Goal: Find specific page/section: Find specific page/section

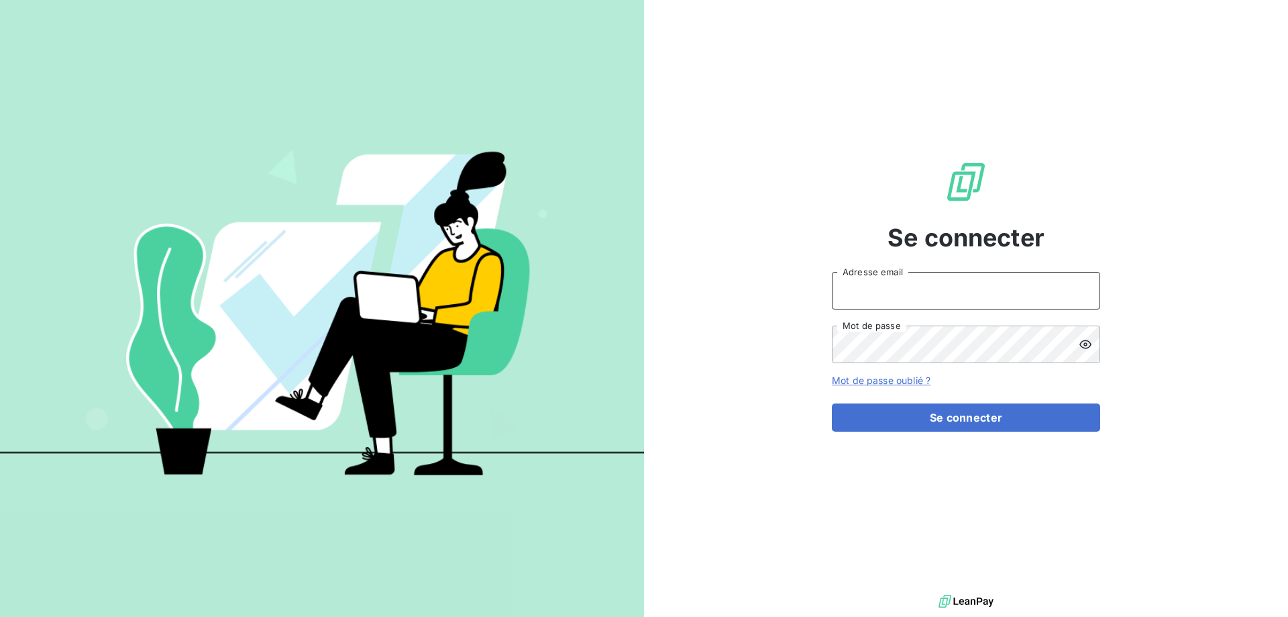
click at [933, 285] on input "Adresse email" at bounding box center [966, 291] width 268 height 38
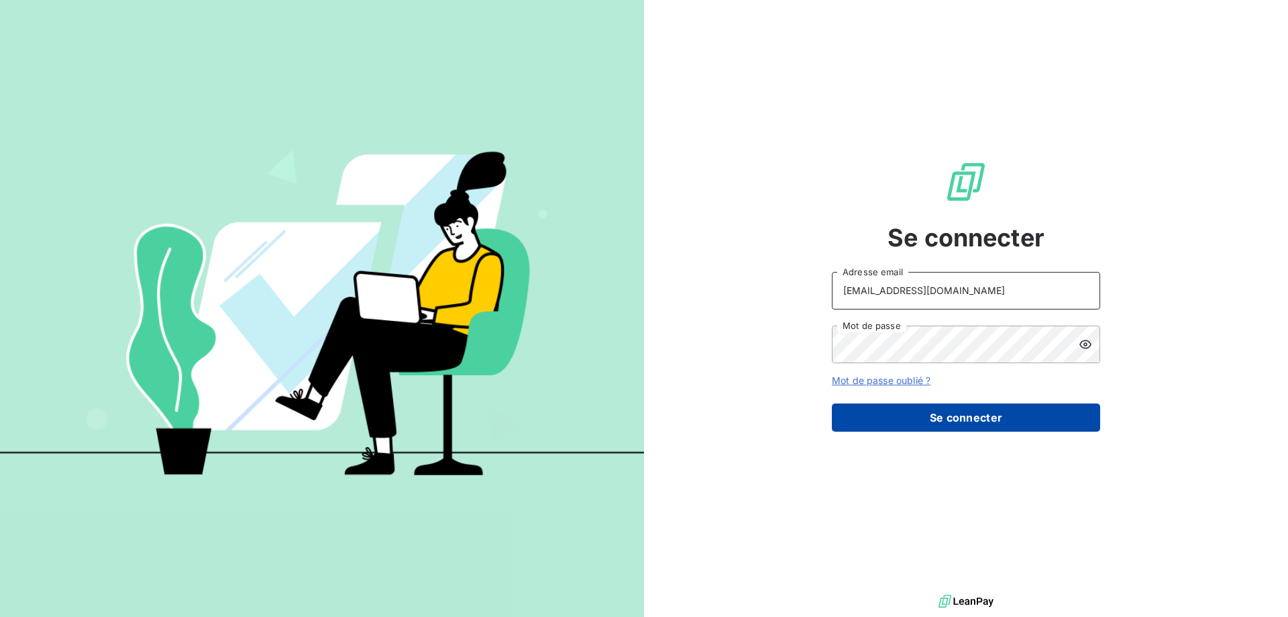
type input "[EMAIL_ADDRESS][DOMAIN_NAME]"
click at [941, 411] on button "Se connecter" at bounding box center [966, 417] width 268 height 28
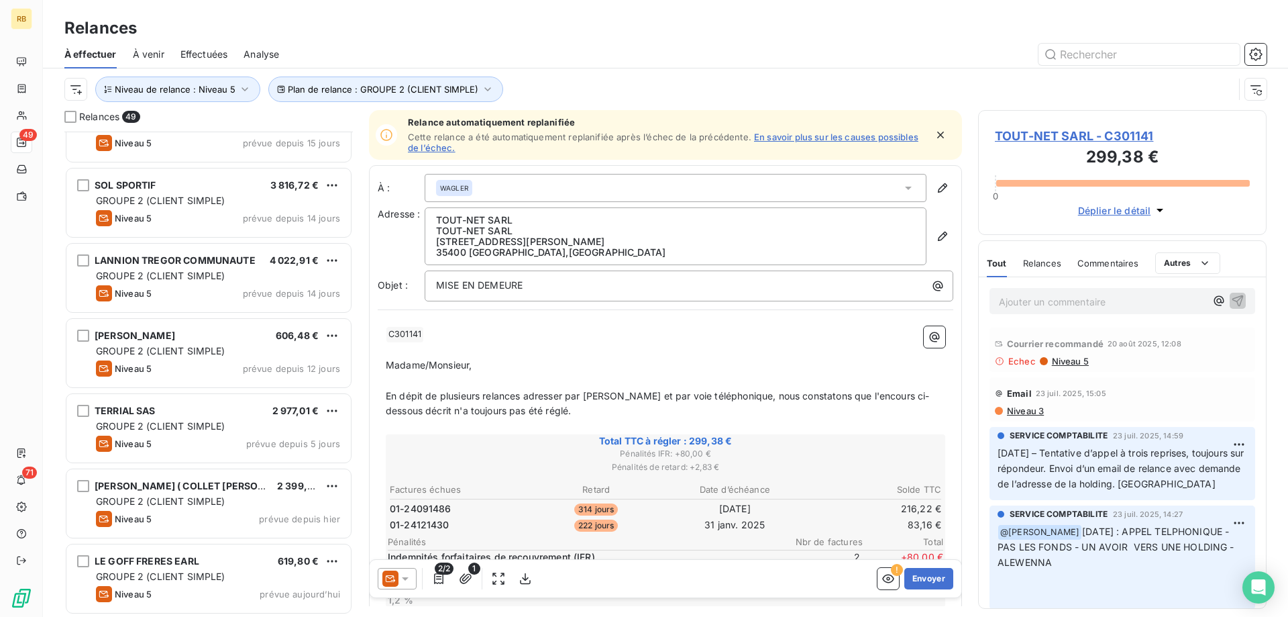
scroll to position [2308, 0]
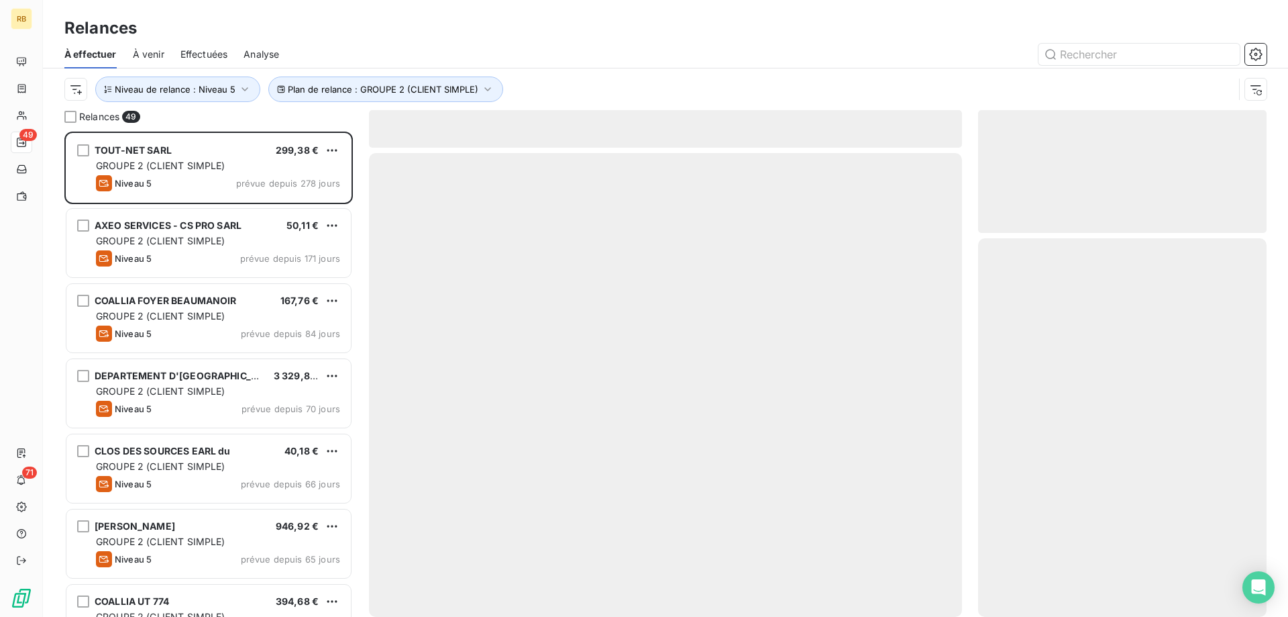
scroll to position [485, 288]
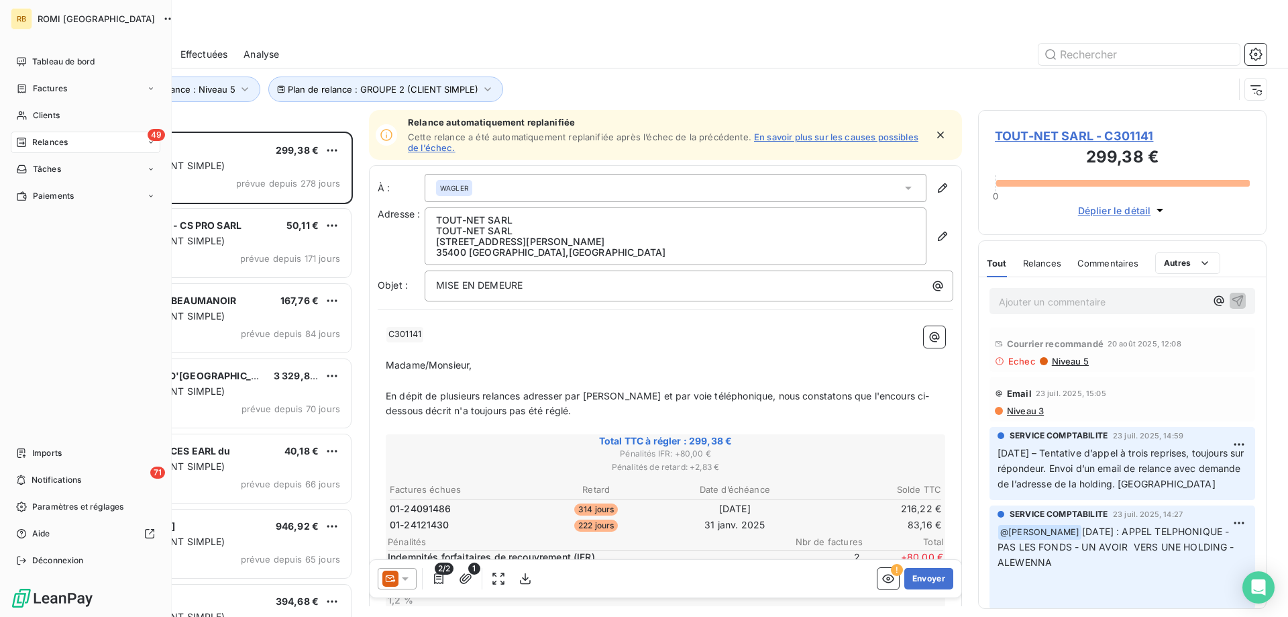
click at [34, 112] on span "Clients" at bounding box center [46, 115] width 27 height 12
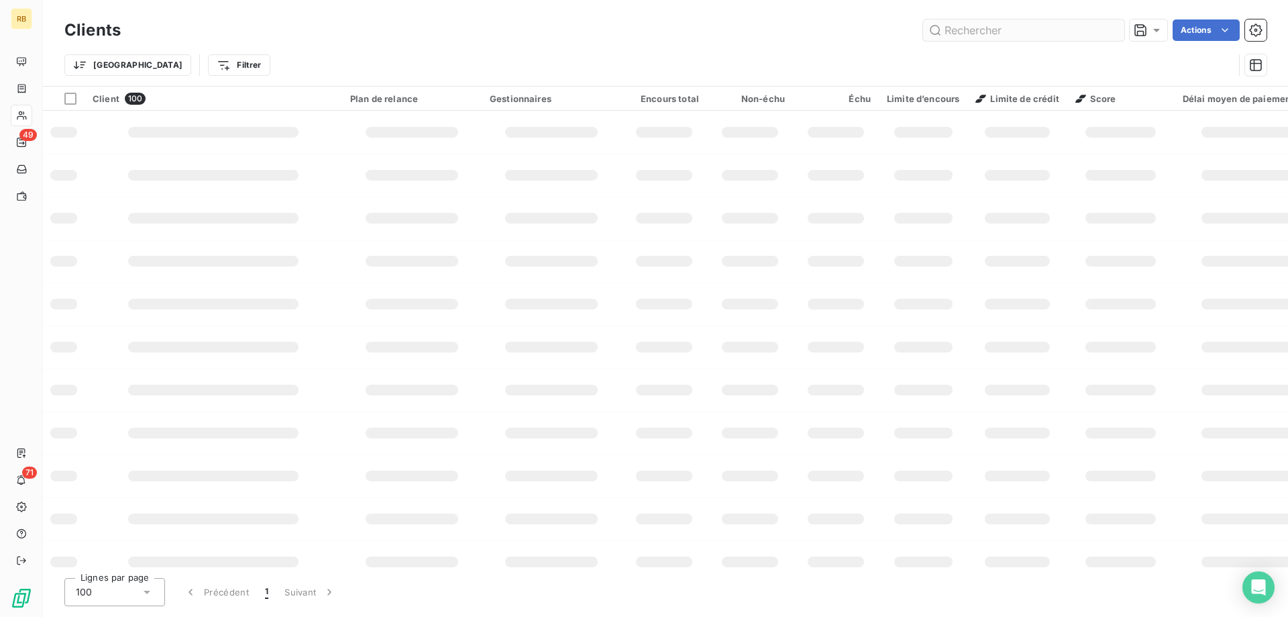
click at [960, 28] on input "text" at bounding box center [1023, 29] width 201 height 21
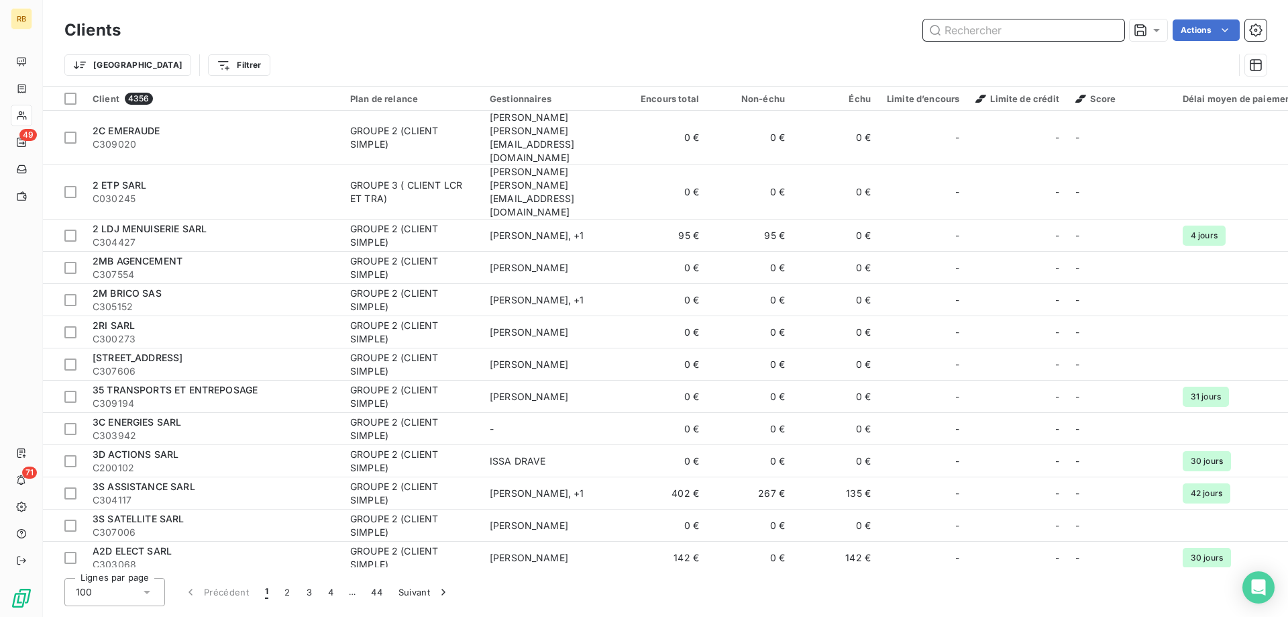
click at [1034, 34] on input "text" at bounding box center [1023, 29] width 201 height 21
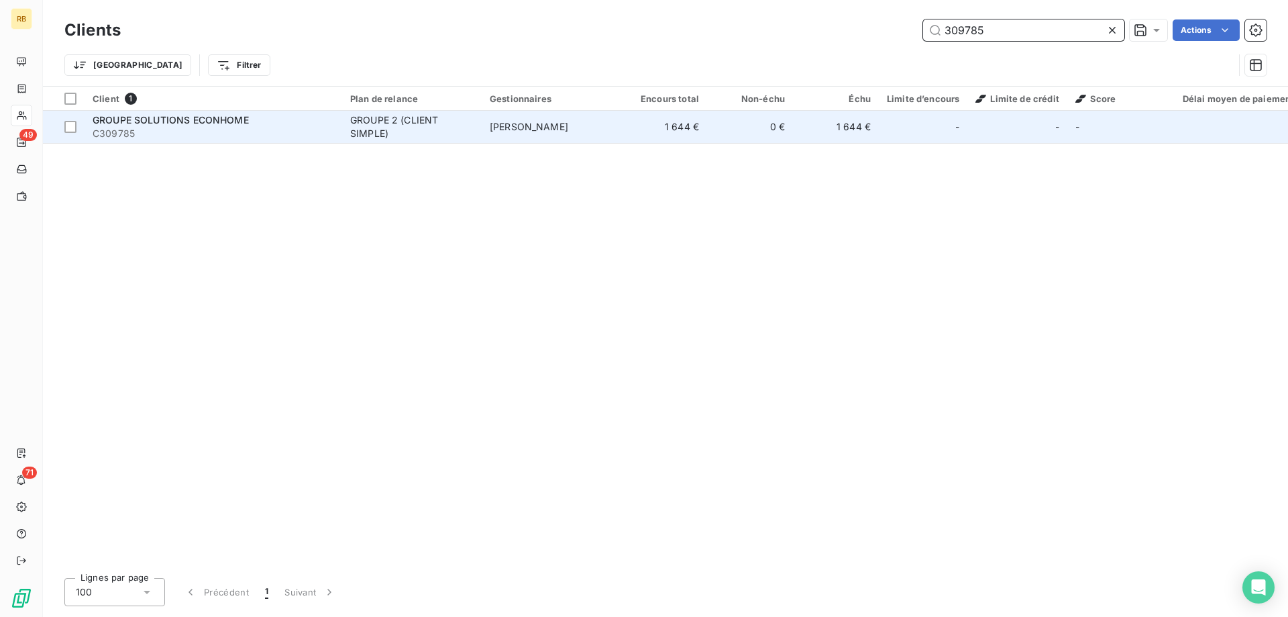
type input "309785"
click at [311, 134] on span "C309785" at bounding box center [214, 133] width 242 height 13
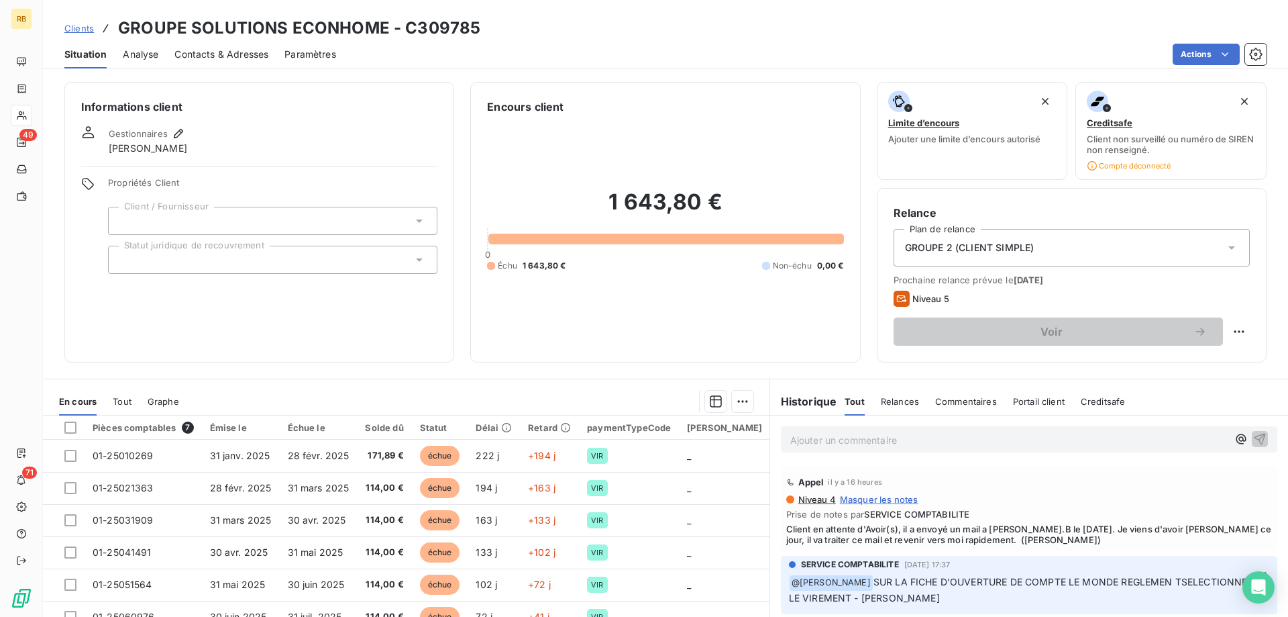
click at [837, 439] on p "Ajouter un commentaire ﻿" at bounding box center [1008, 439] width 437 height 17
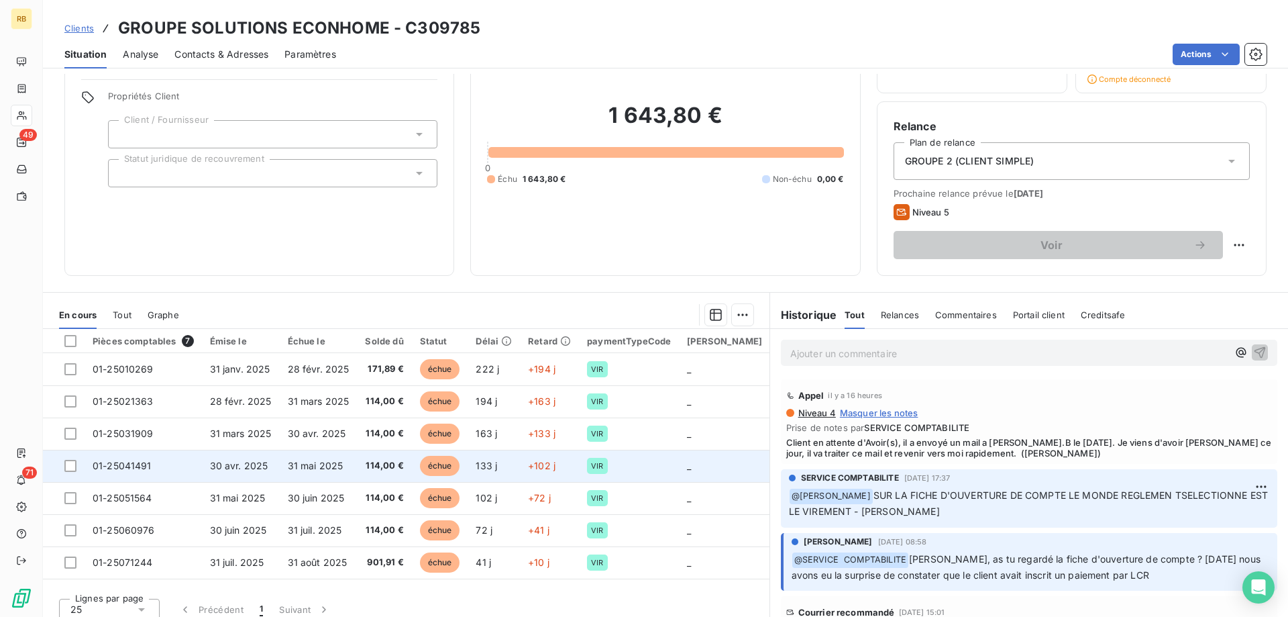
scroll to position [97, 0]
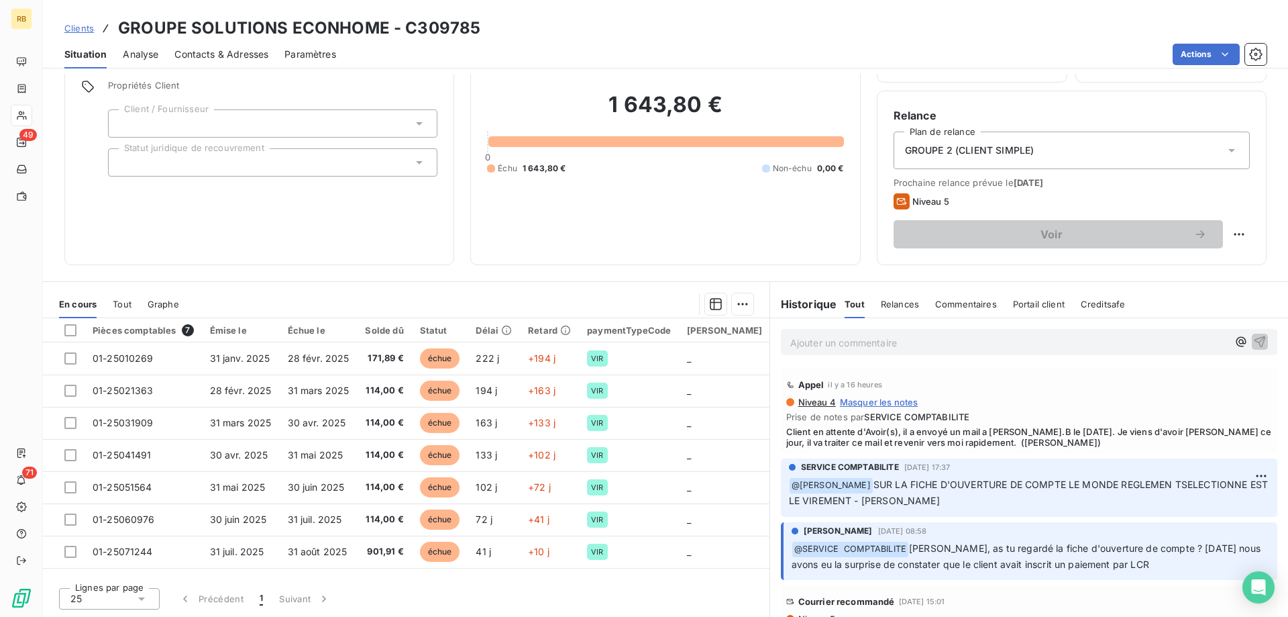
click at [909, 343] on p "Ajouter un commentaire ﻿" at bounding box center [1008, 342] width 437 height 17
click at [1032, 341] on p "Retour de julien B. je viens de faire les Avoirs. julien" at bounding box center [1008, 341] width 437 height 15
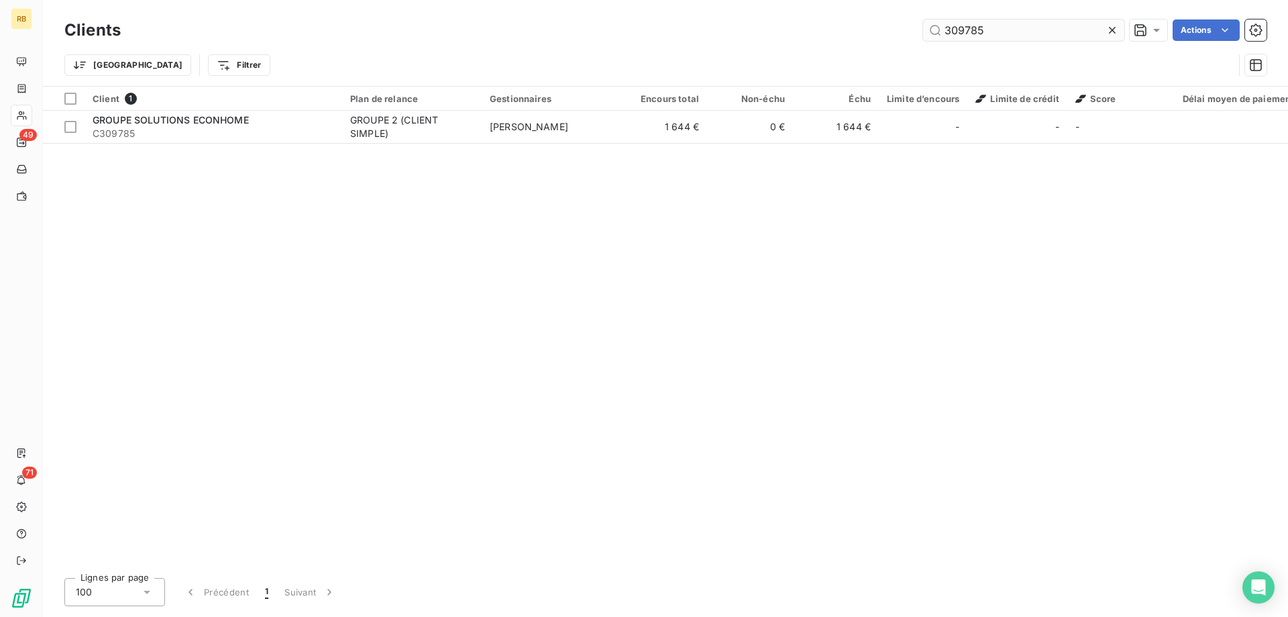
drag, startPoint x: 988, startPoint y: 30, endPoint x: 924, endPoint y: 30, distance: 63.1
click at [924, 30] on input "309785" at bounding box center [1023, 29] width 201 height 21
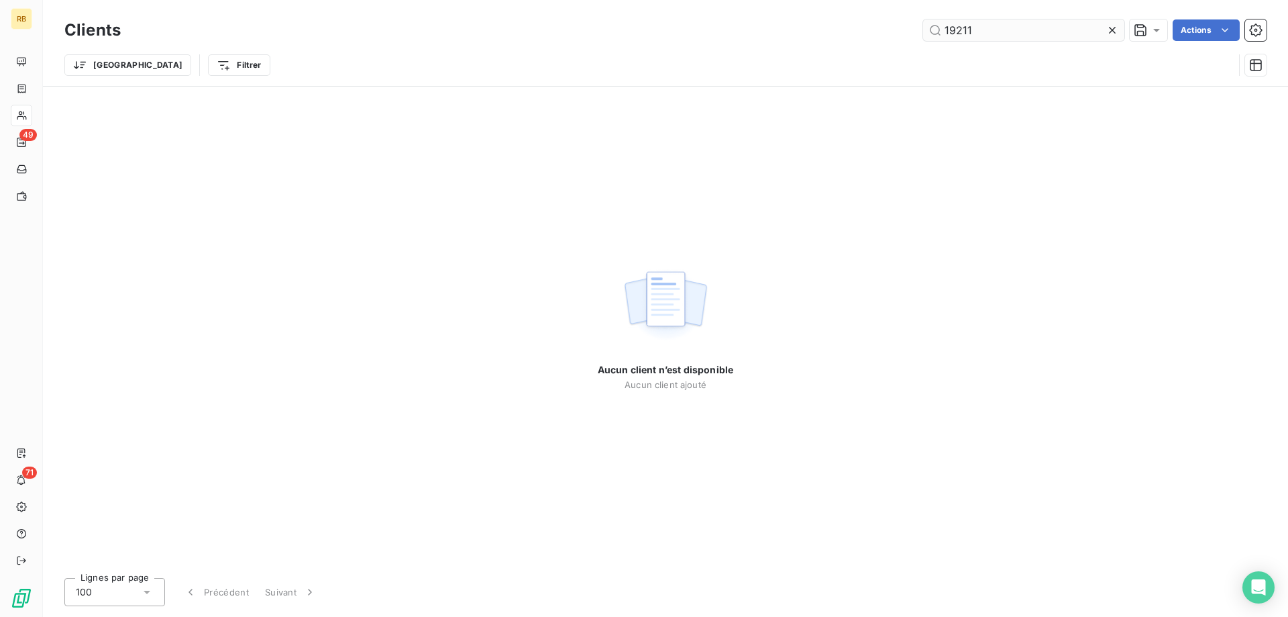
drag, startPoint x: 1000, startPoint y: 34, endPoint x: 909, endPoint y: 32, distance: 91.3
click at [923, 32] on input "19211" at bounding box center [1023, 29] width 201 height 21
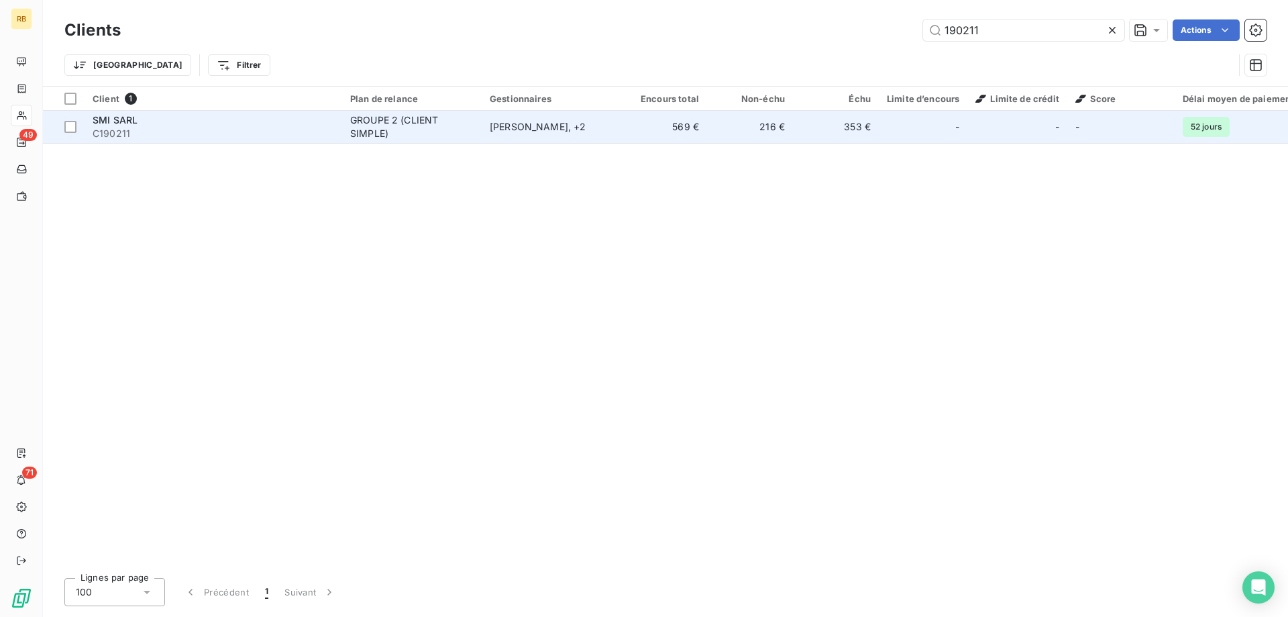
type input "190211"
click at [134, 115] on span "SMI SARL" at bounding box center [115, 119] width 45 height 11
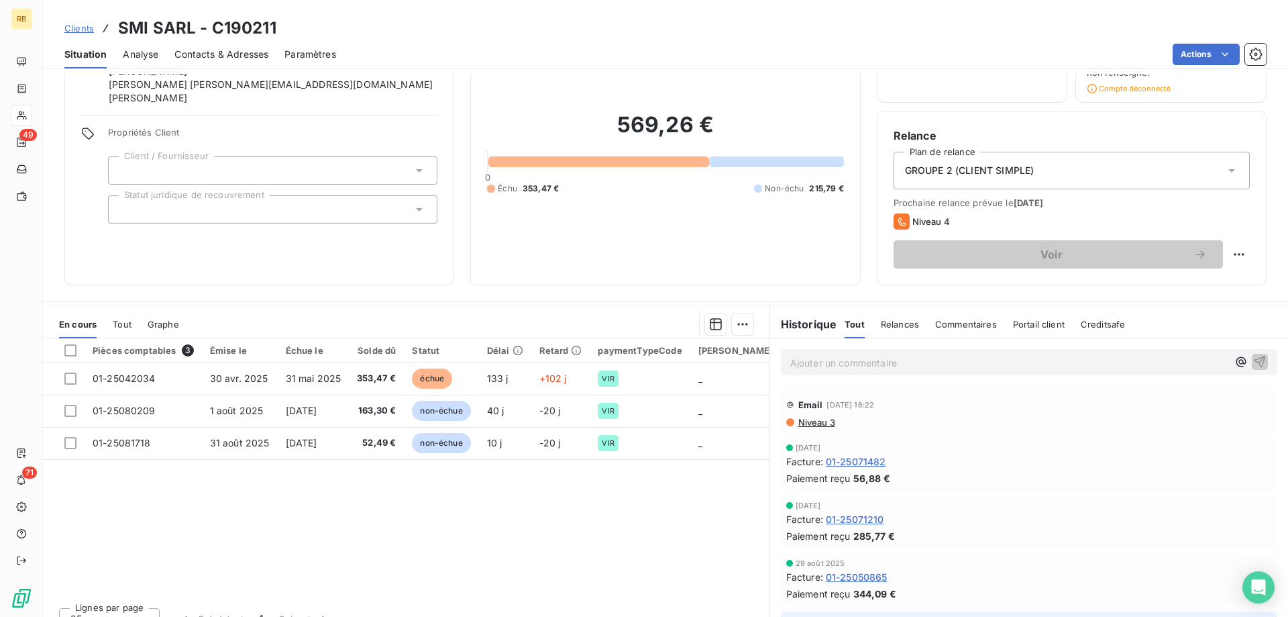
scroll to position [97, 0]
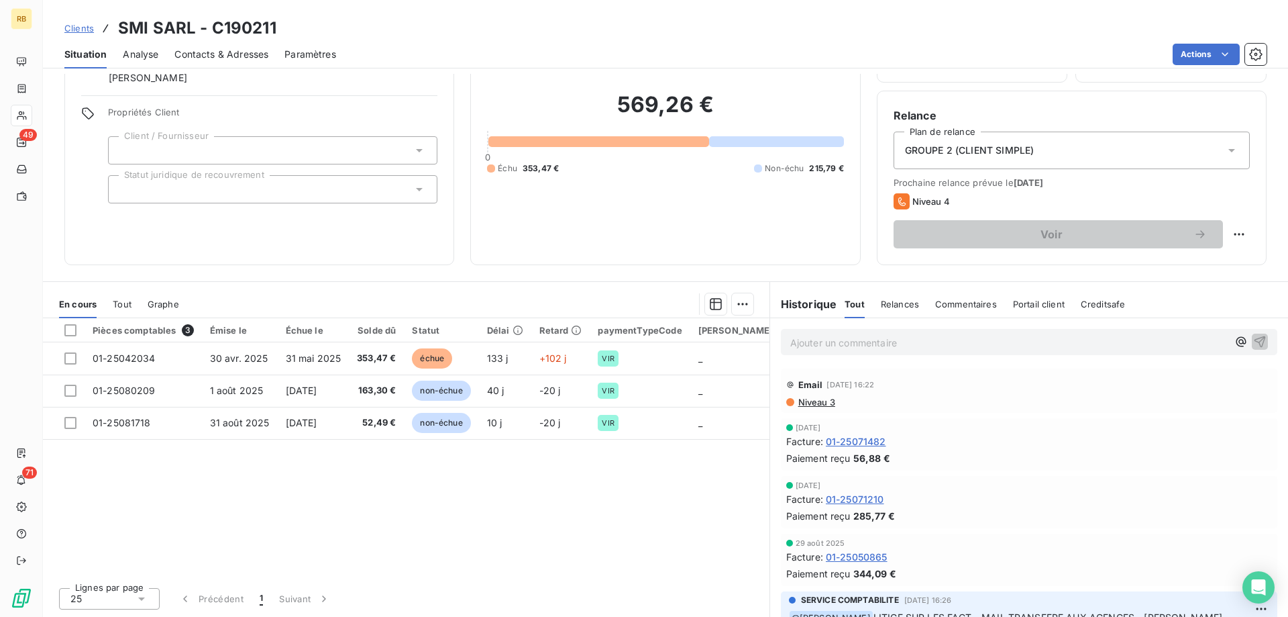
click at [921, 346] on p "Ajouter un commentaire ﻿" at bounding box center [1008, 342] width 437 height 17
click at [885, 339] on p "Ajouter un commentaire ﻿" at bounding box center [1008, 342] width 437 height 17
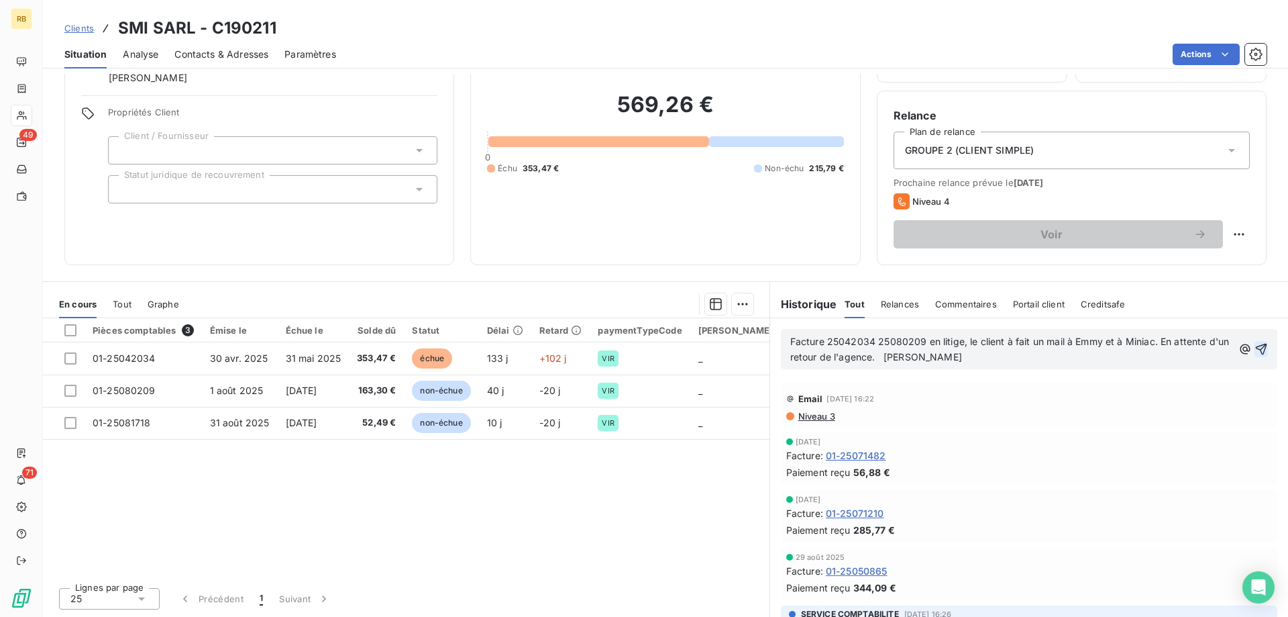
click at [1261, 348] on icon "button" at bounding box center [1261, 348] width 13 height 13
